Goal: Transaction & Acquisition: Purchase product/service

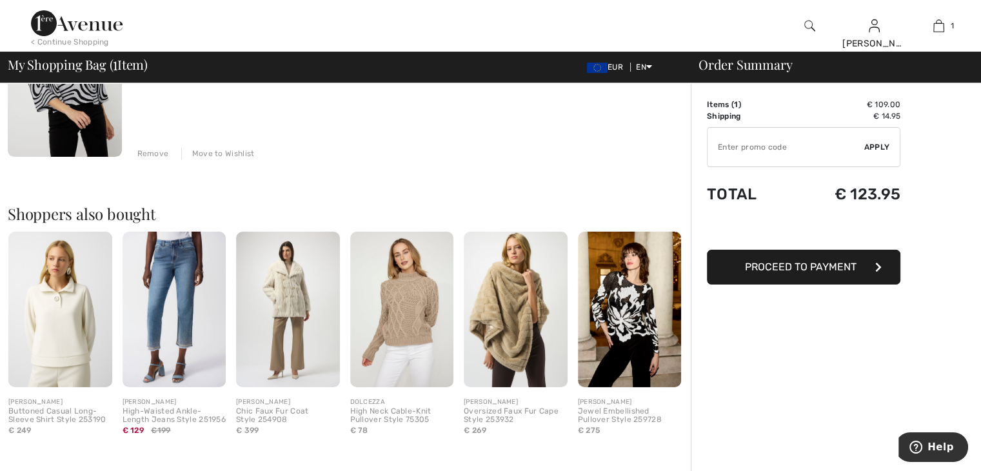
scroll to position [193, 0]
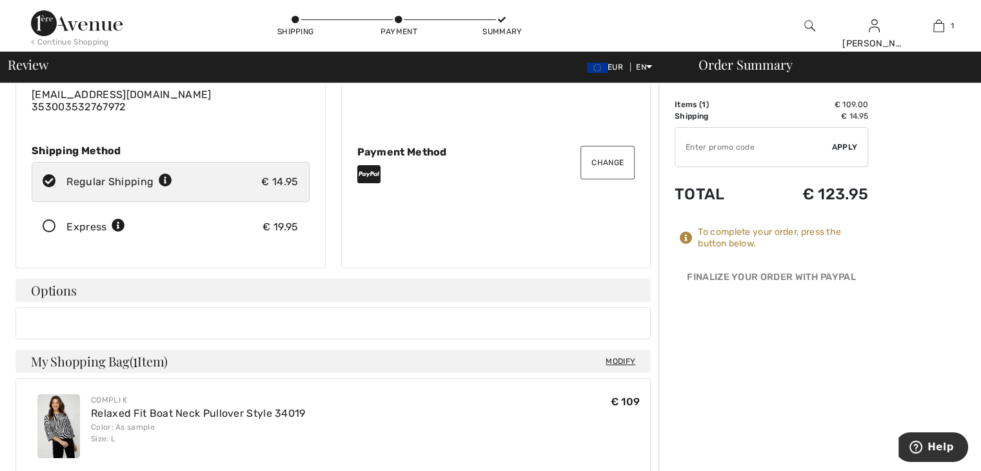
scroll to position [258, 0]
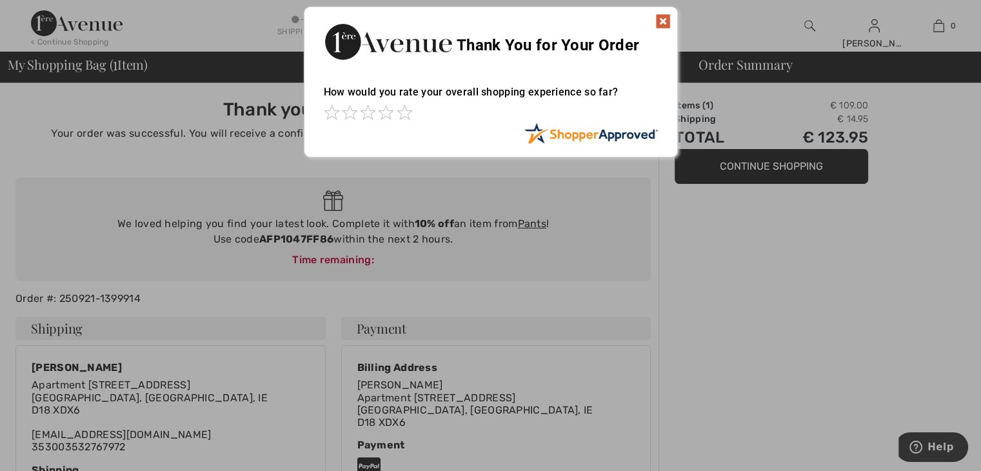
click at [661, 17] on img at bounding box center [662, 21] width 15 height 15
